Goal: Browse casually

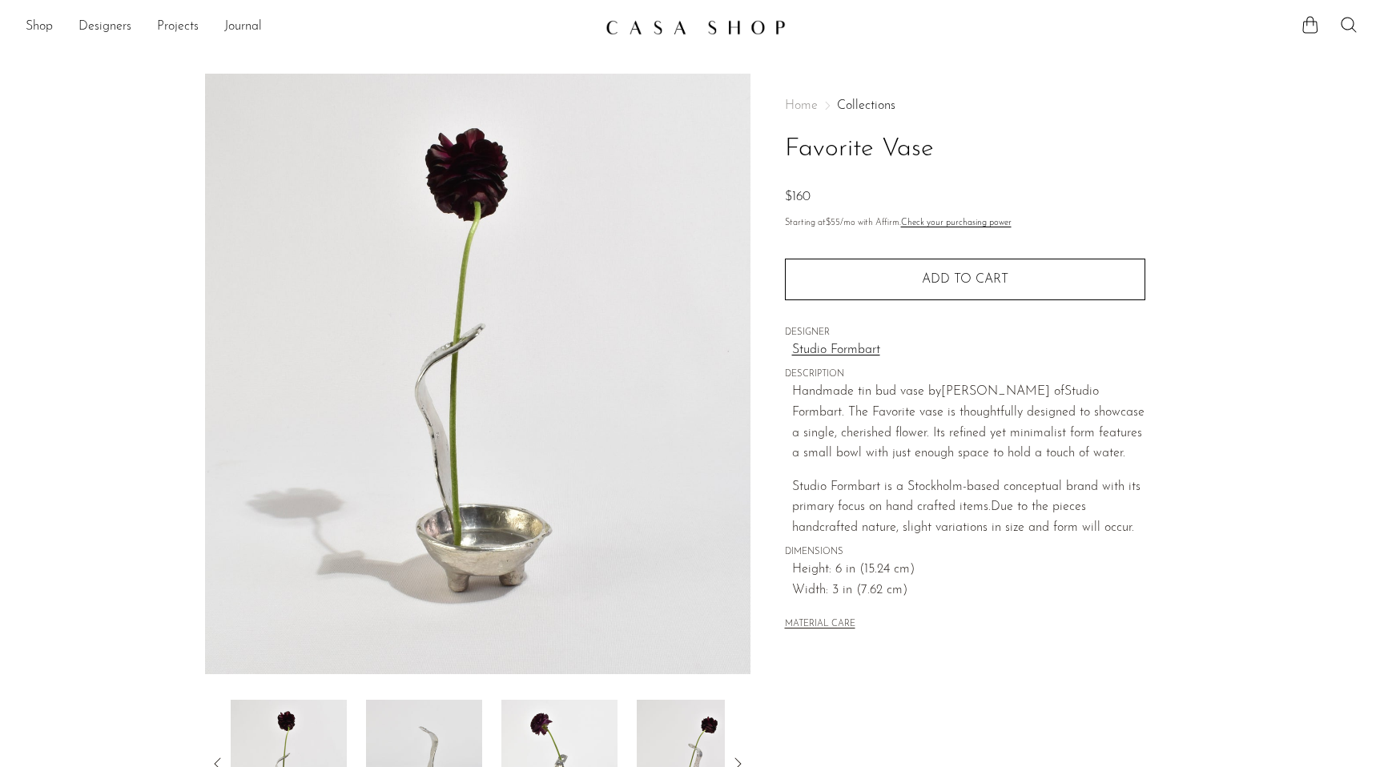
scroll to position [37, 0]
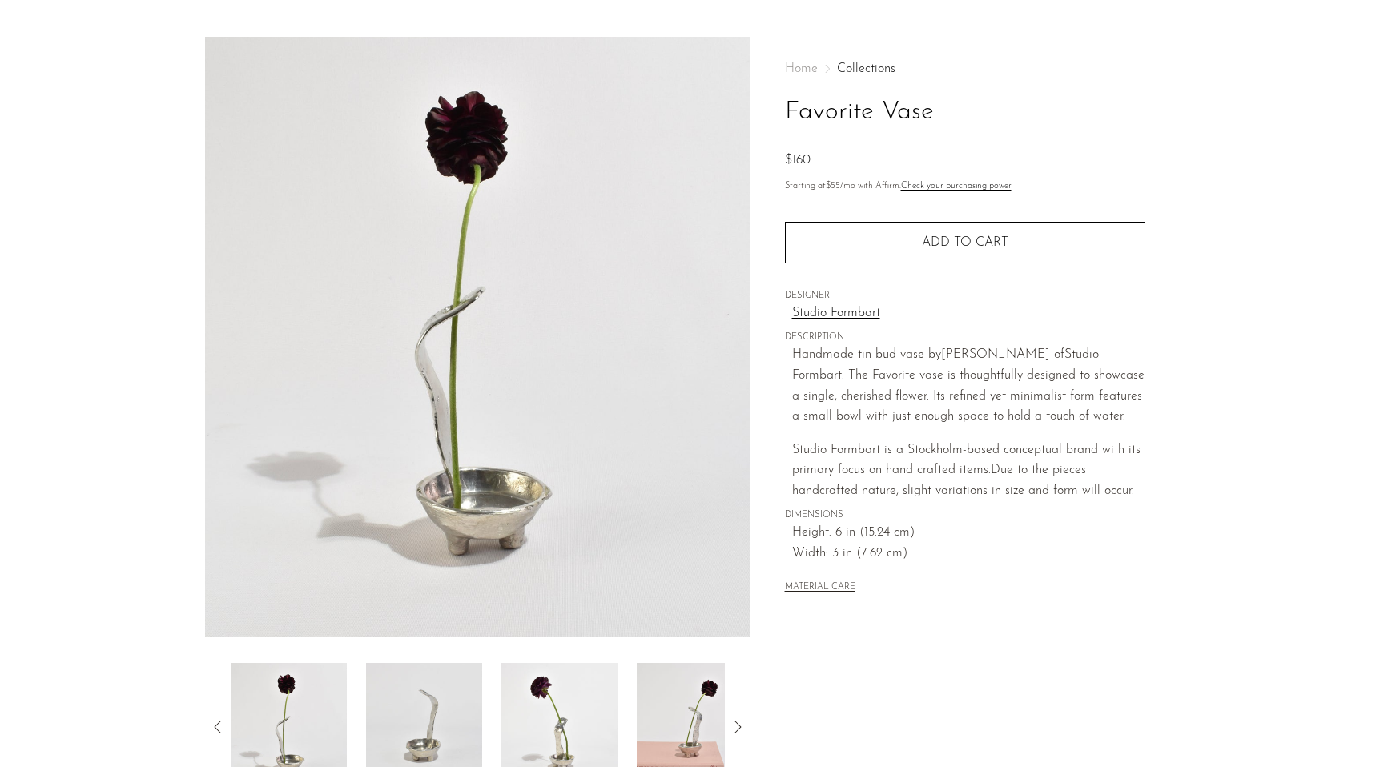
click at [384, 756] on img at bounding box center [424, 727] width 116 height 128
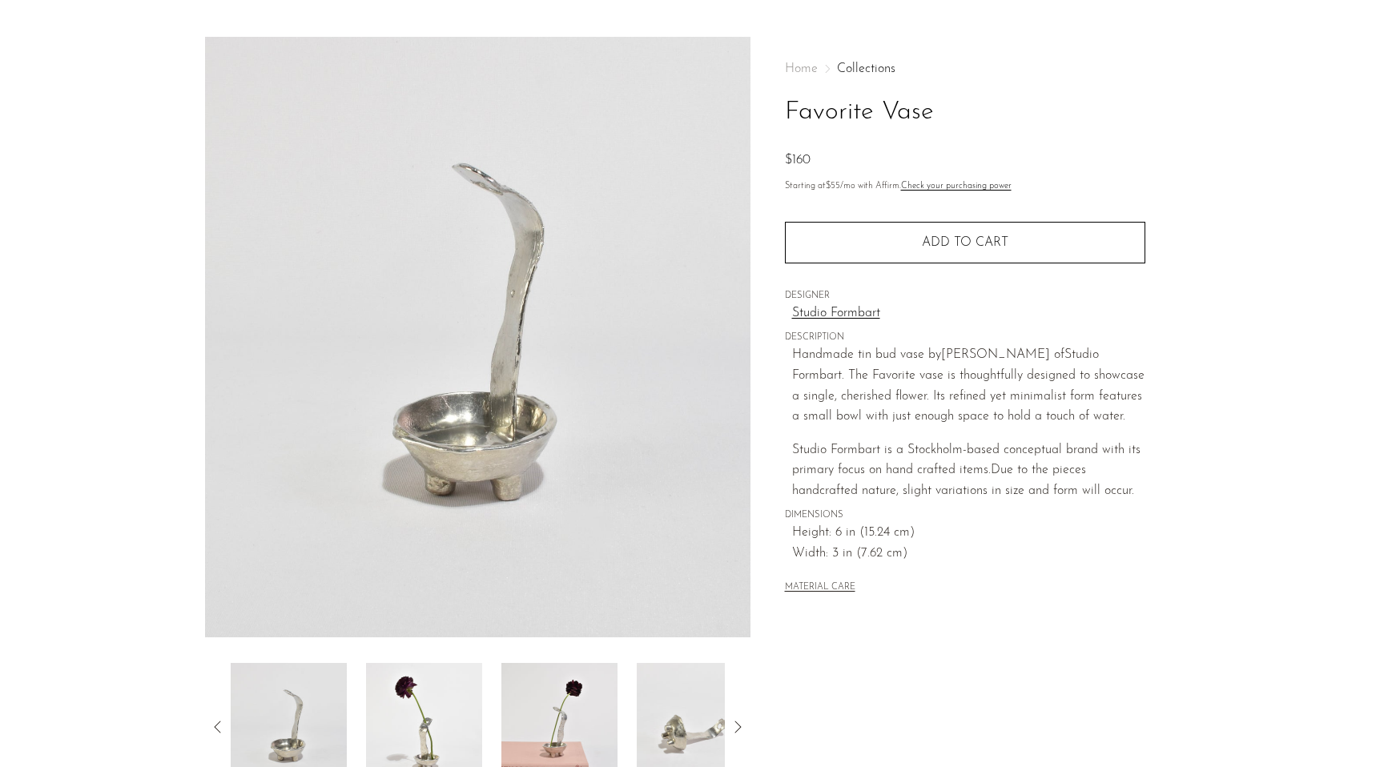
click at [479, 714] on img at bounding box center [424, 727] width 116 height 128
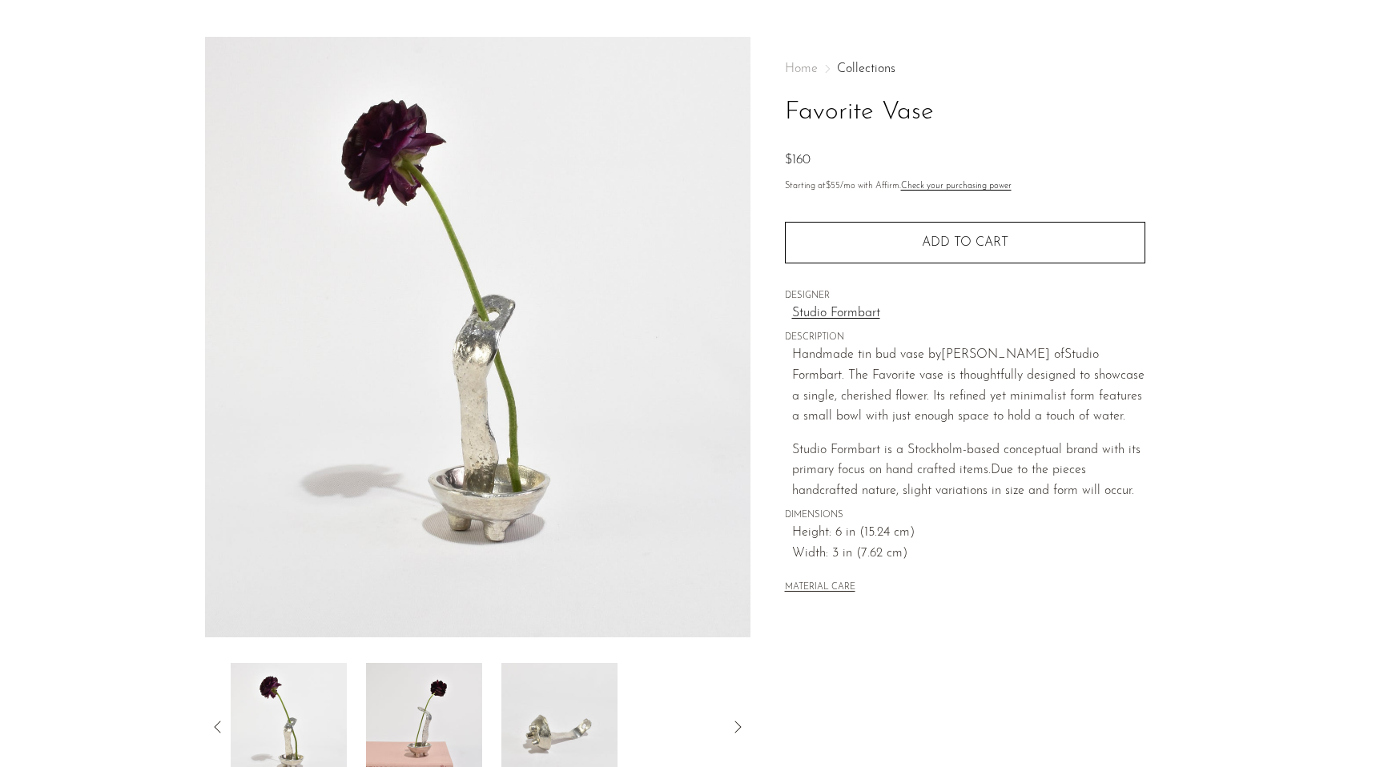
click at [469, 717] on img at bounding box center [424, 727] width 116 height 128
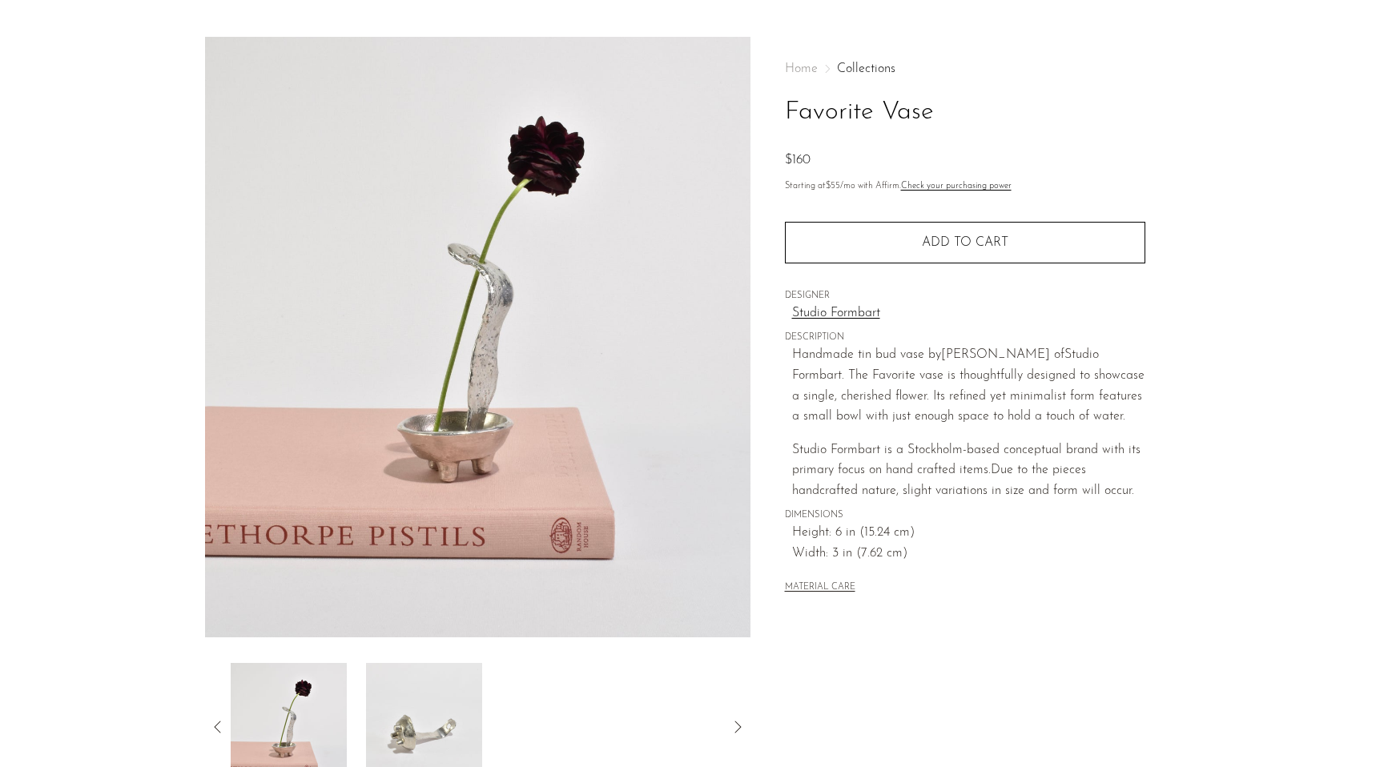
click at [472, 711] on img at bounding box center [424, 727] width 116 height 128
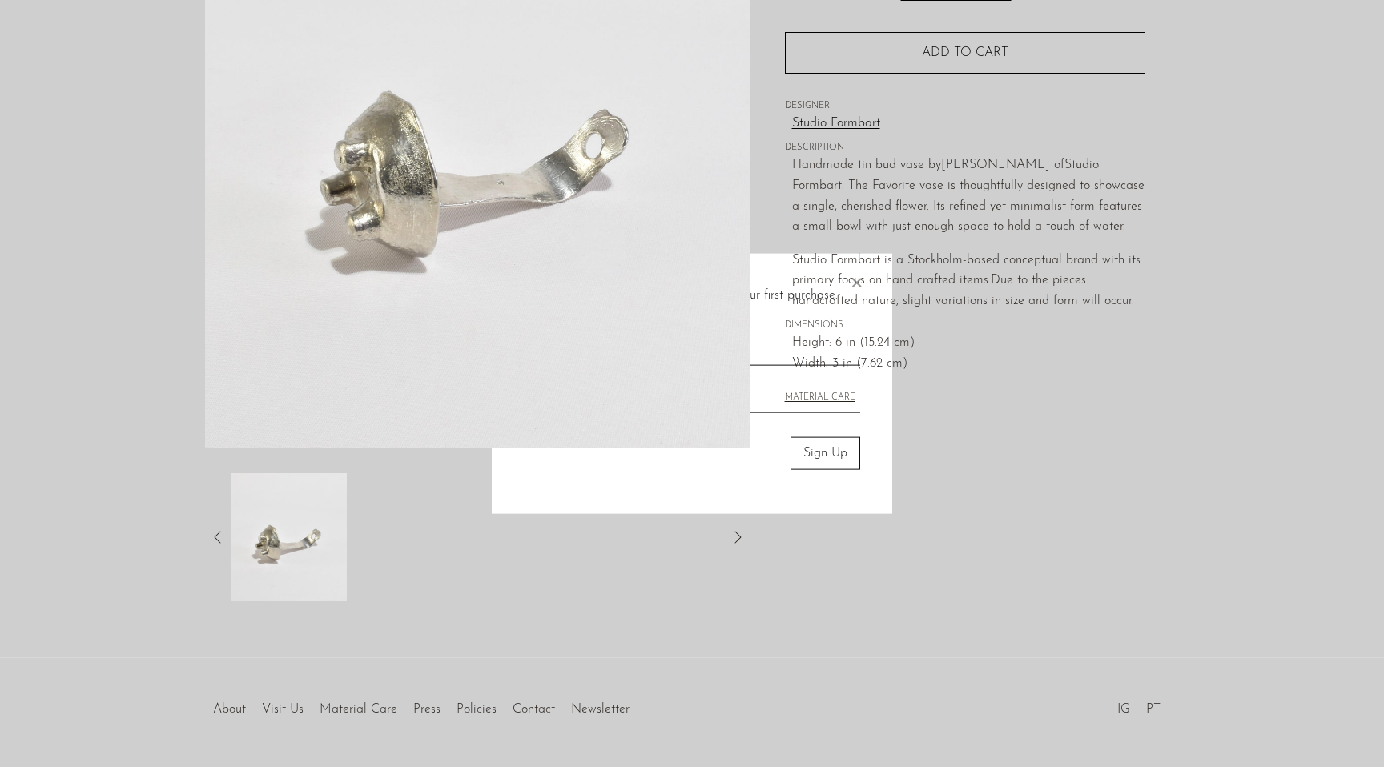
scroll to position [237, 0]
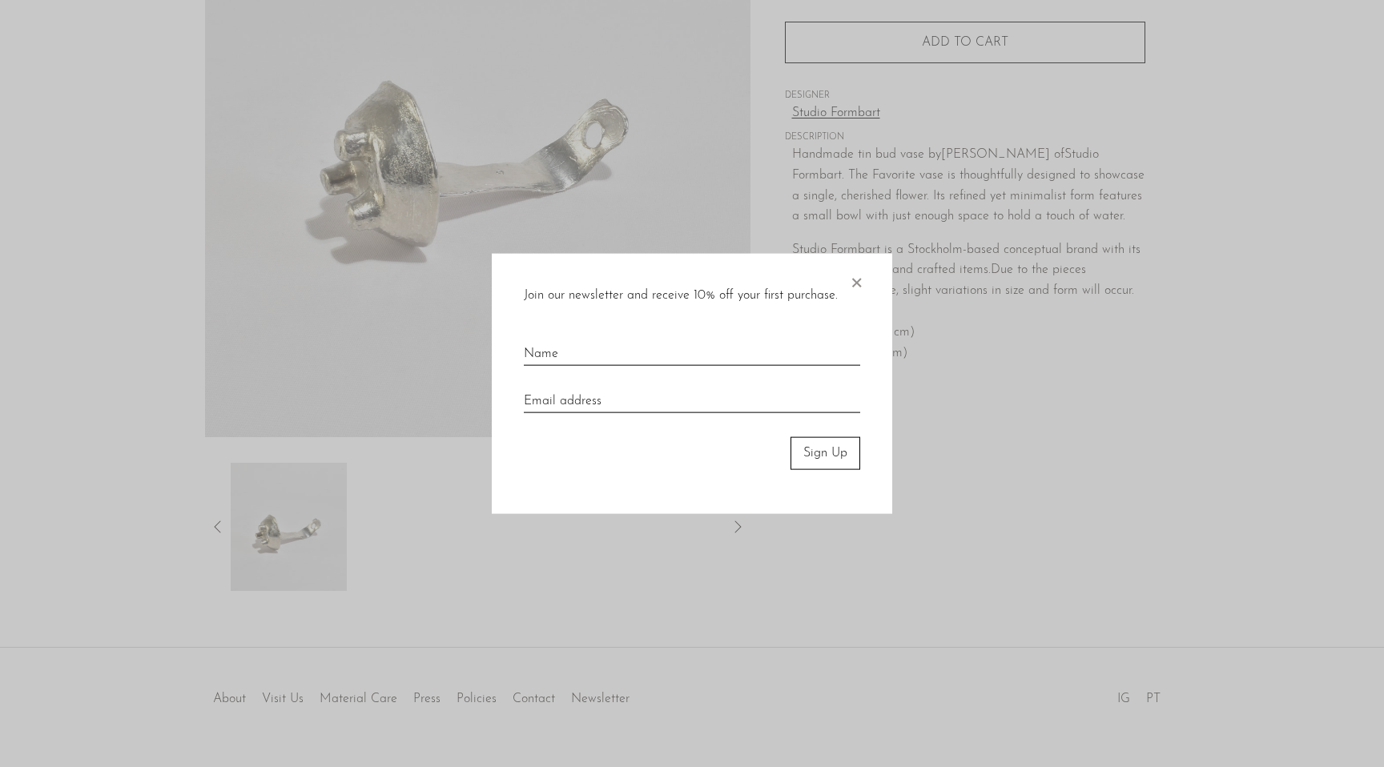
click at [849, 286] on span "×" at bounding box center [856, 279] width 16 height 51
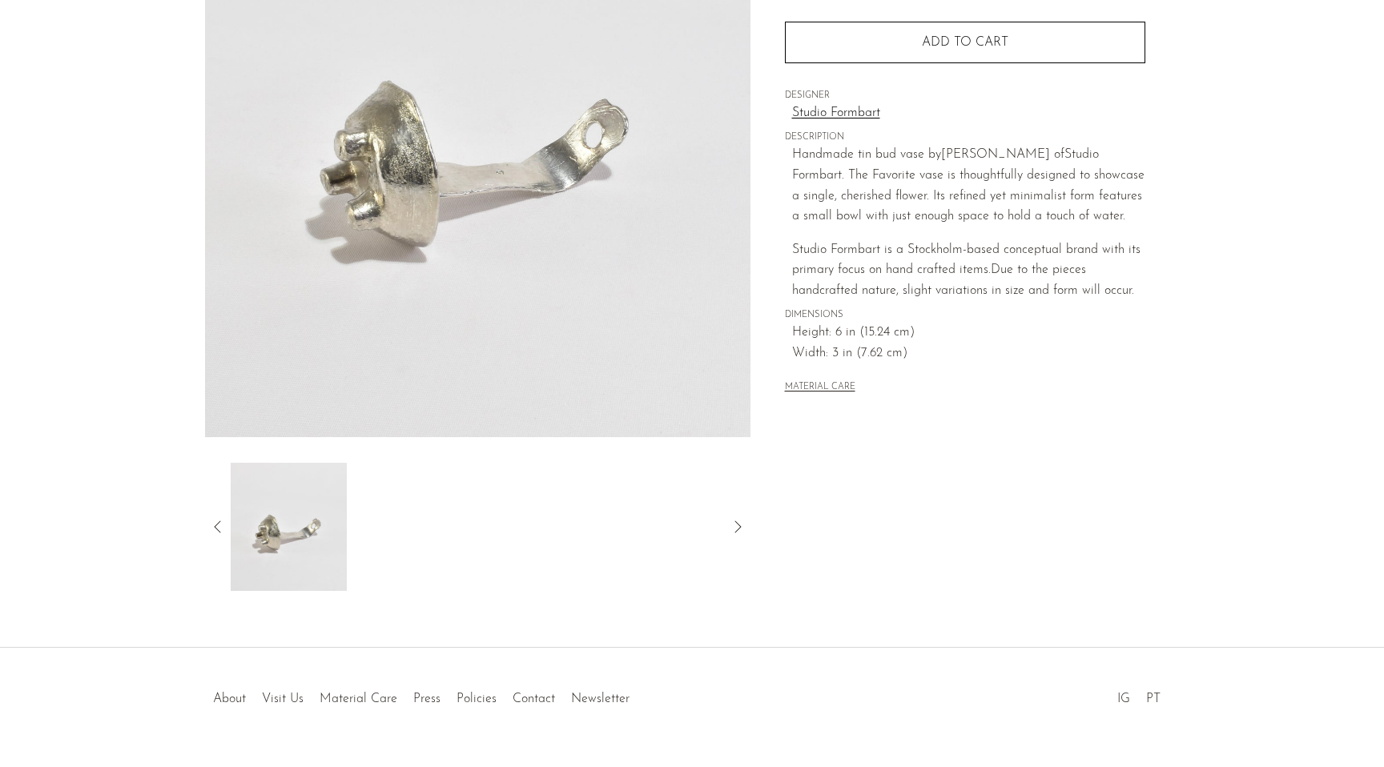
click at [213, 526] on icon at bounding box center [217, 526] width 19 height 19
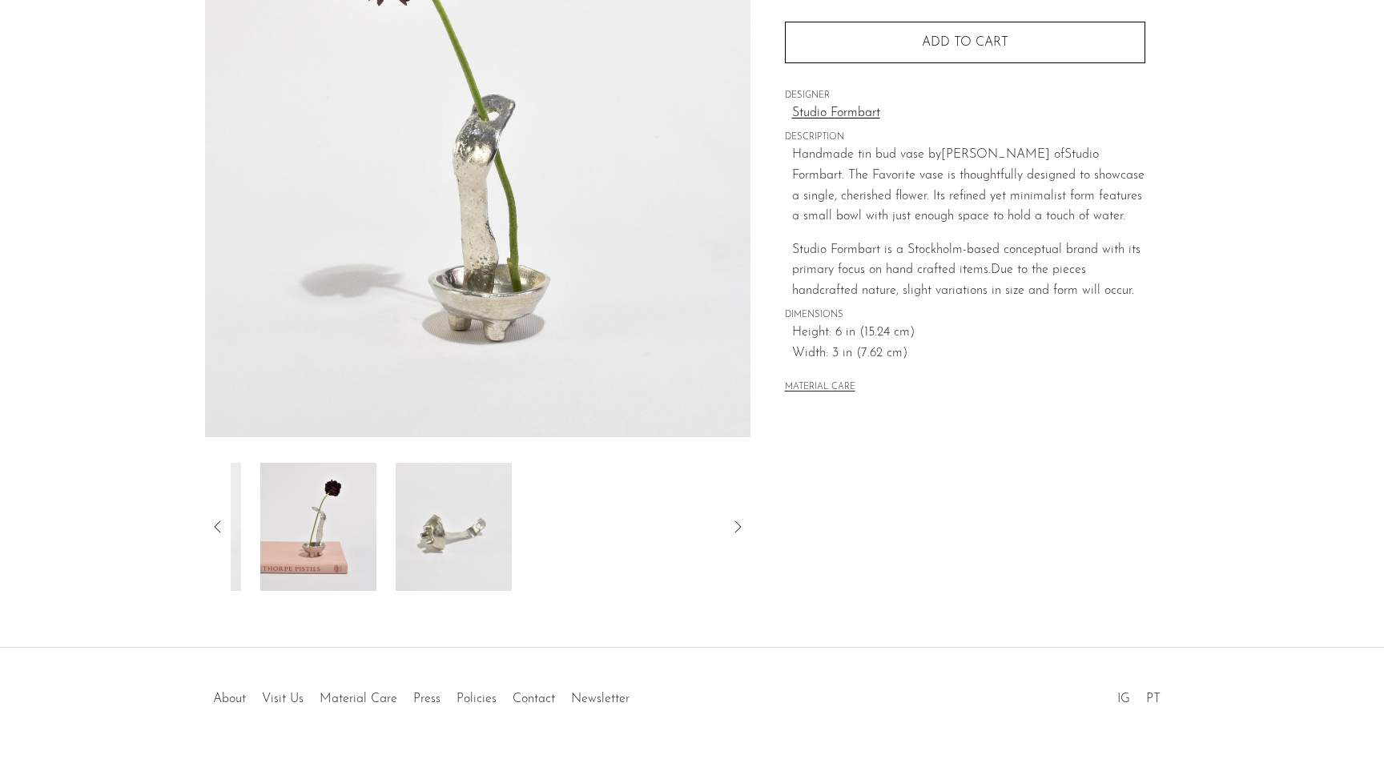
click at [213, 526] on icon at bounding box center [217, 526] width 19 height 19
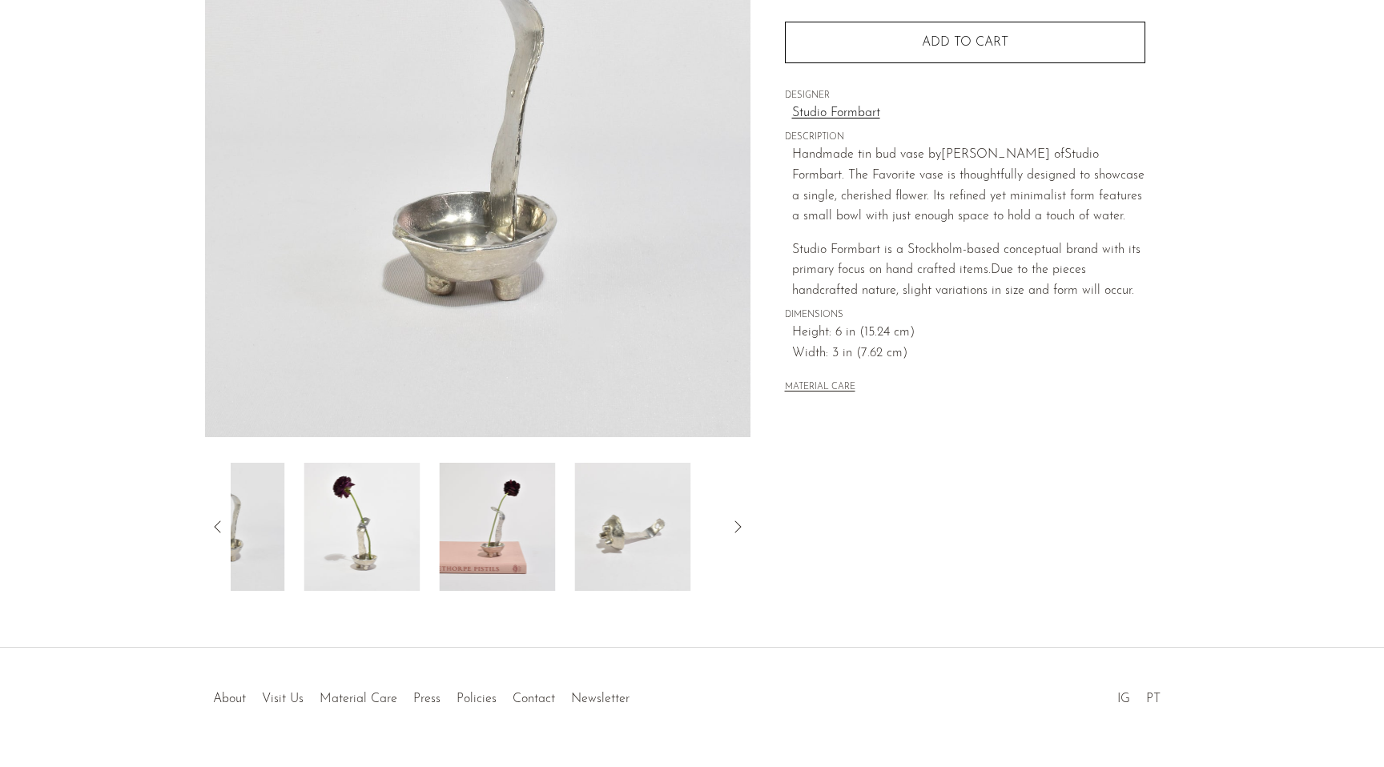
click at [213, 526] on icon at bounding box center [217, 526] width 19 height 19
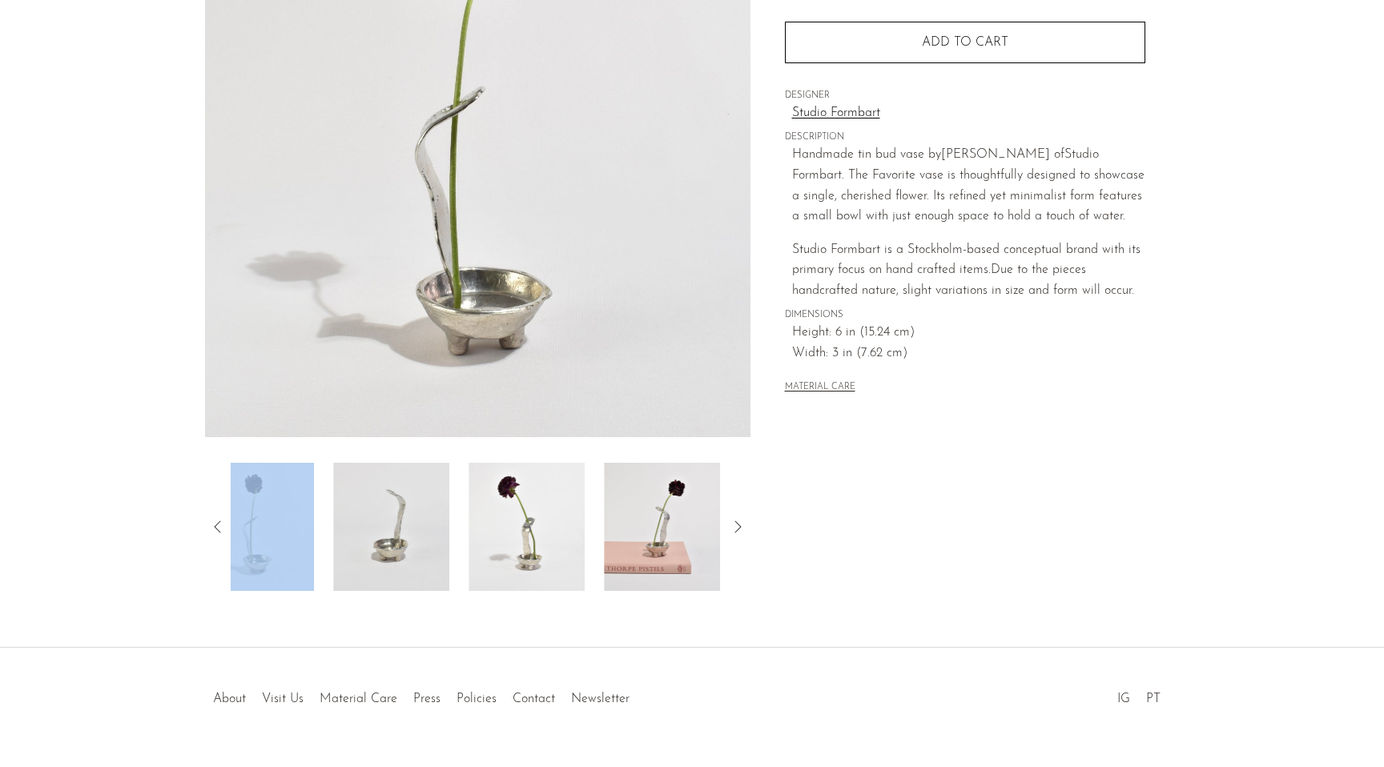
click at [213, 526] on icon at bounding box center [217, 526] width 19 height 19
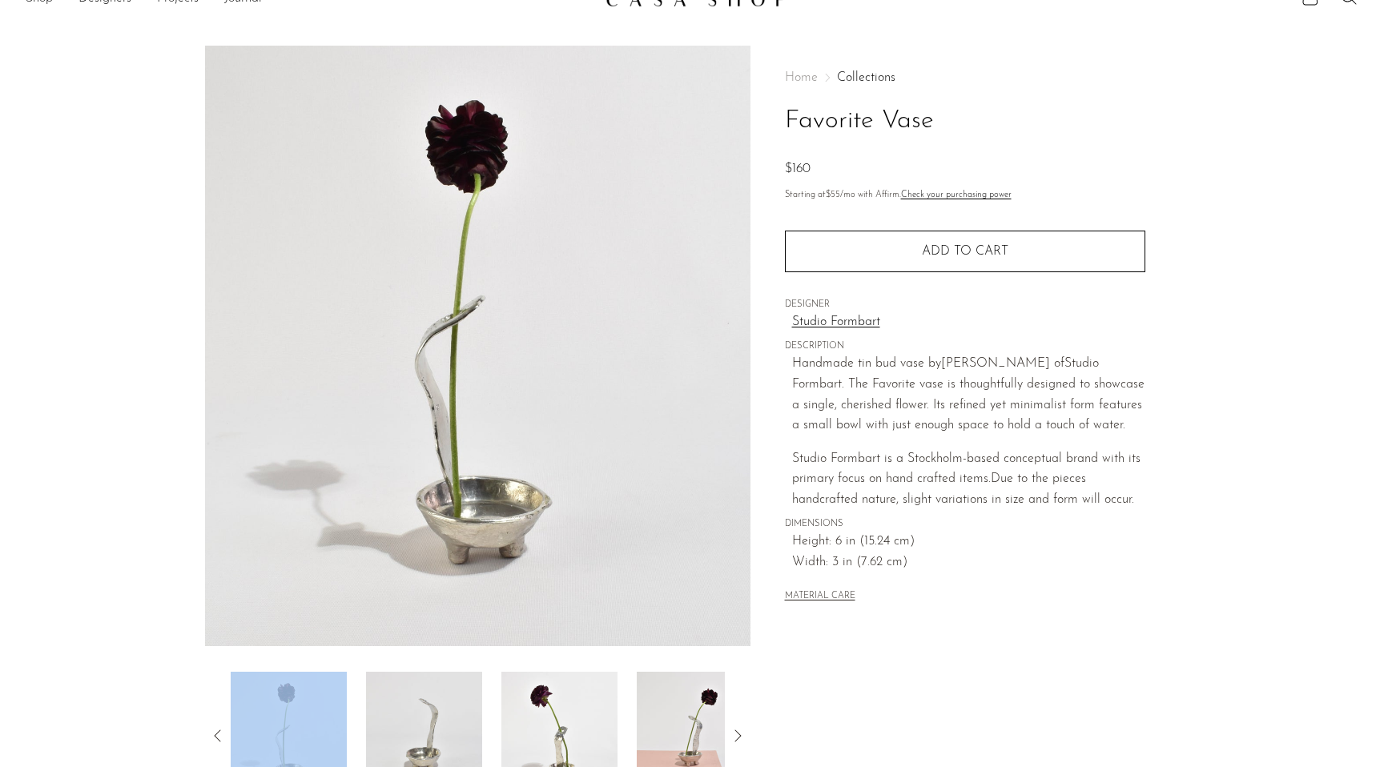
scroll to position [26, 0]
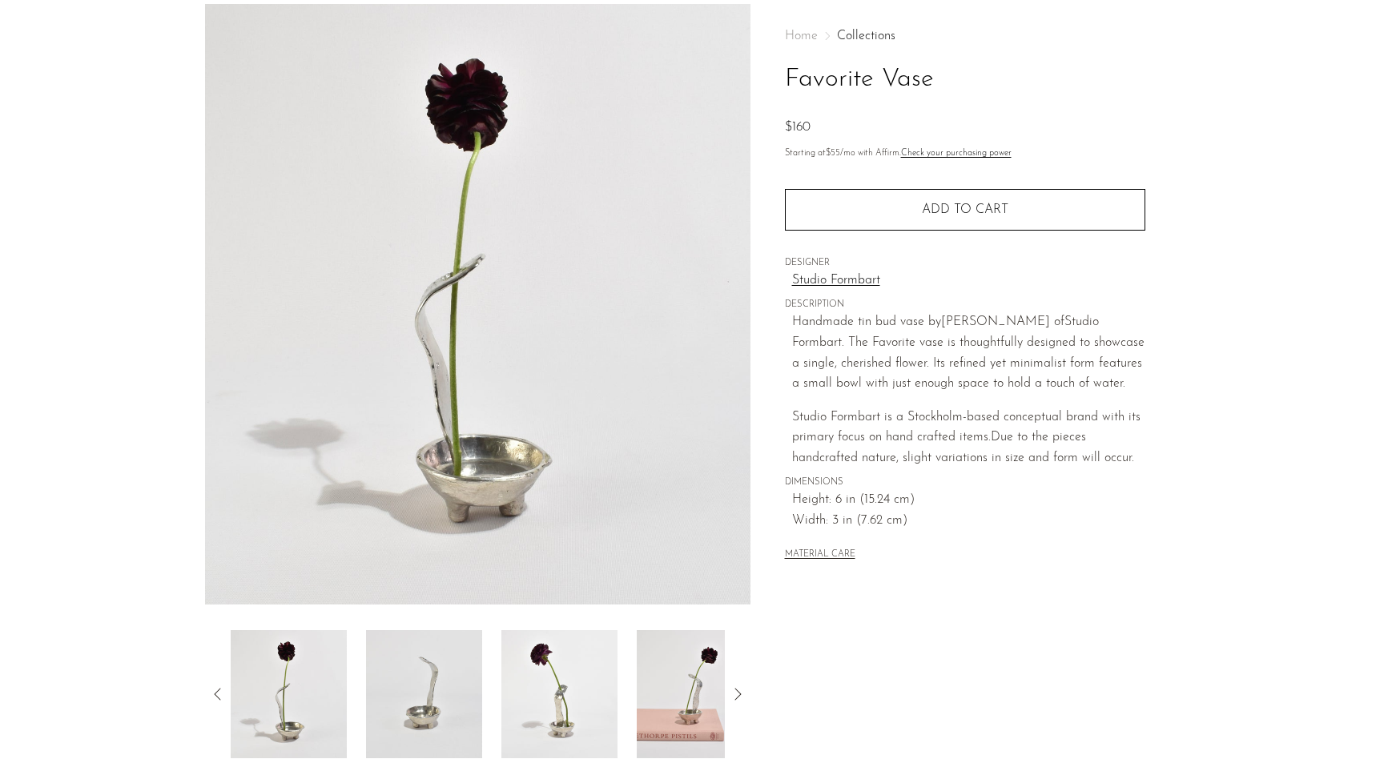
scroll to position [67, 0]
click at [420, 657] on img at bounding box center [424, 697] width 116 height 128
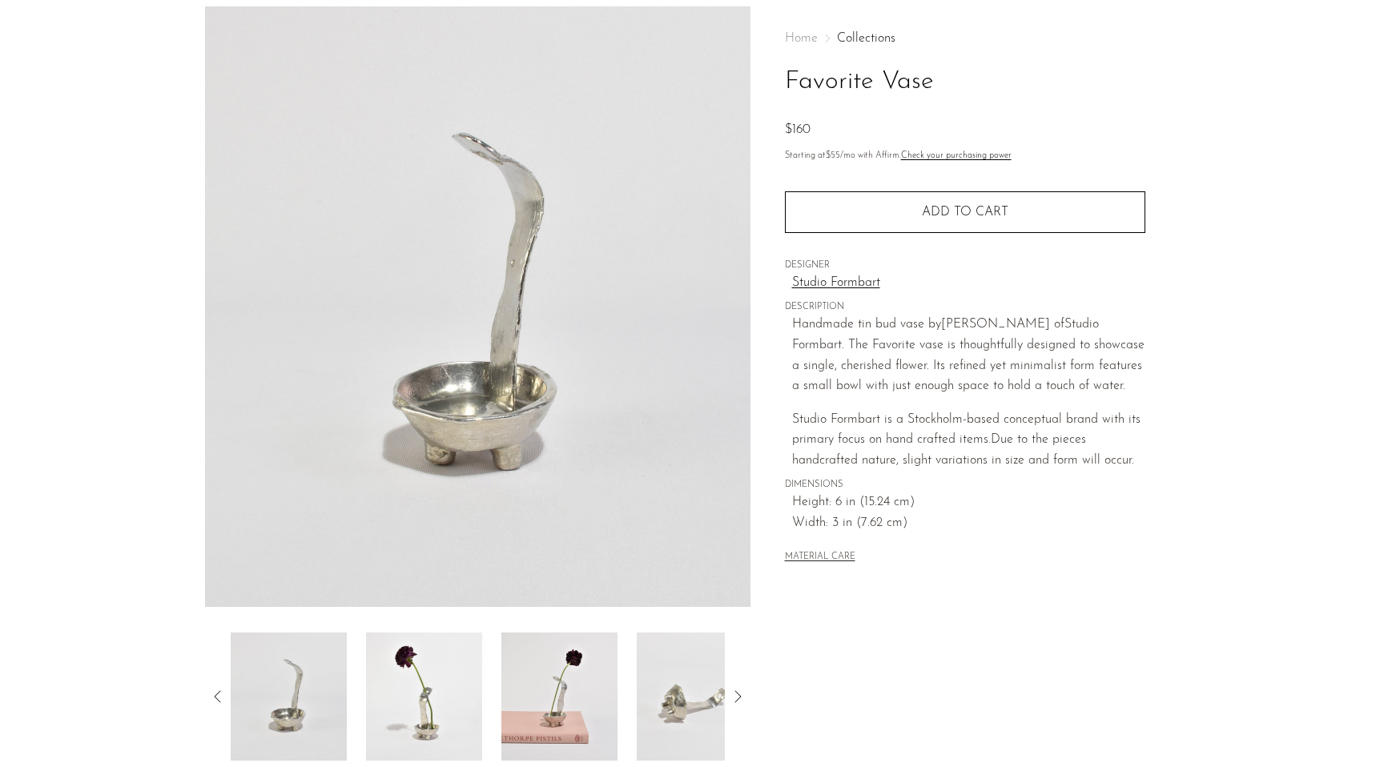
click at [574, 695] on img at bounding box center [559, 697] width 116 height 128
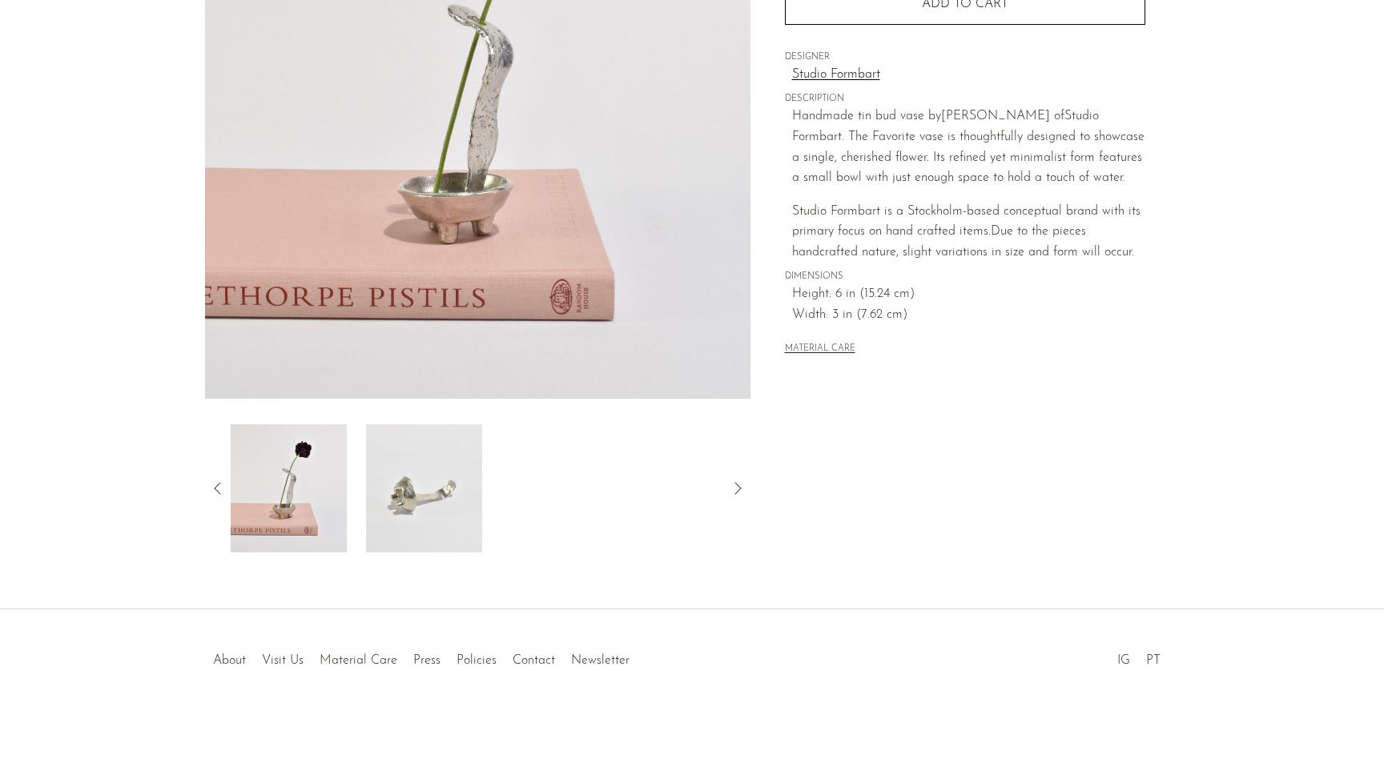
scroll to position [0, 0]
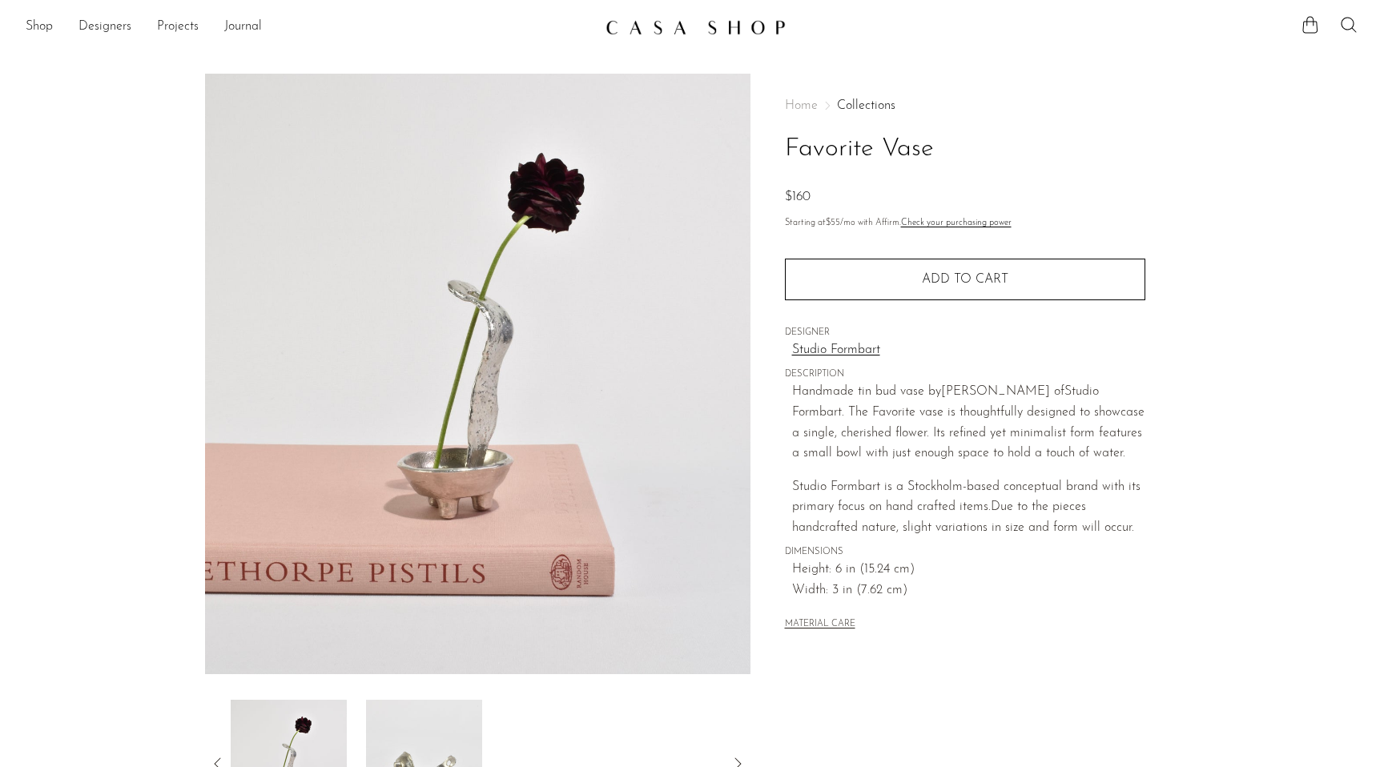
click at [690, 11] on section "Shop Featured New Arrivals Bestsellers Coming Soon Jewelry Jewelry All Earrings…" at bounding box center [692, 21] width 1384 height 42
click at [692, 28] on img at bounding box center [696, 27] width 180 height 16
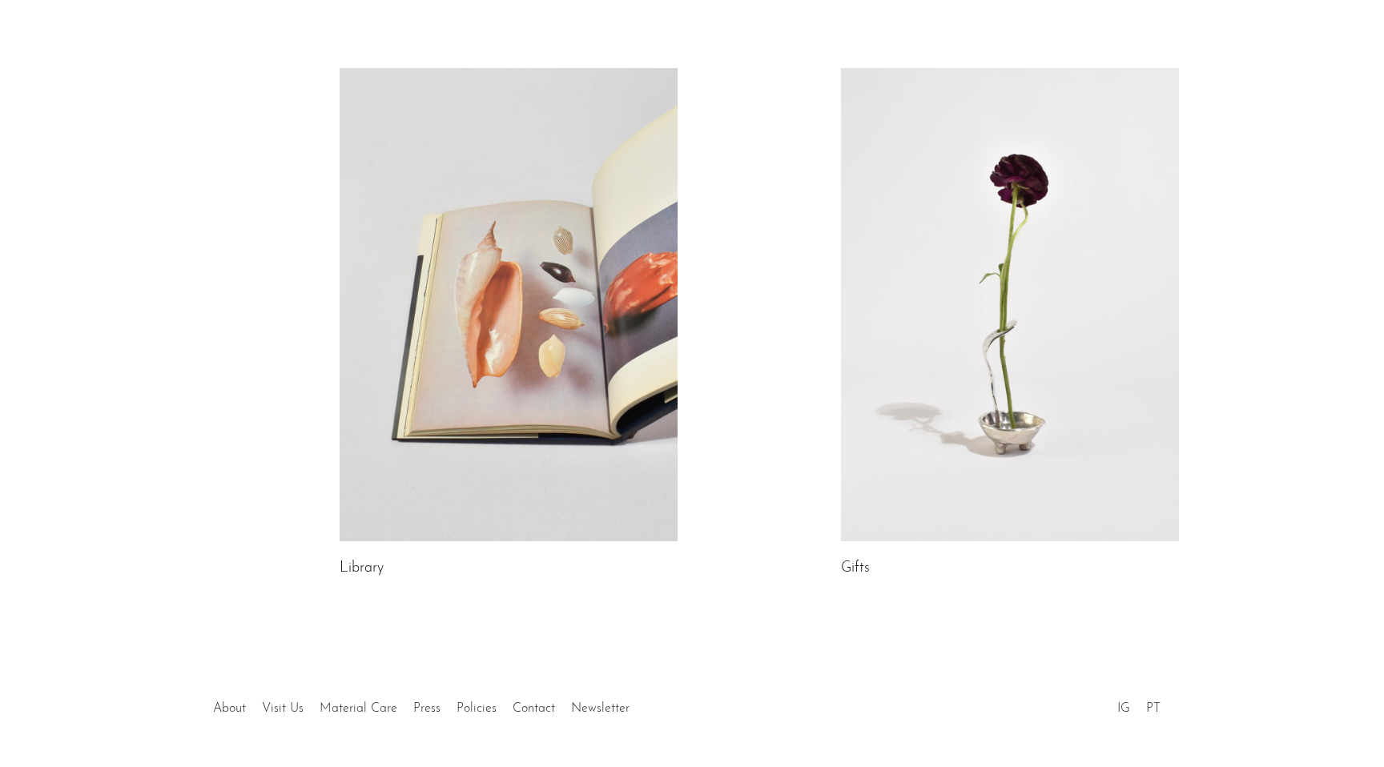
scroll to position [790, 0]
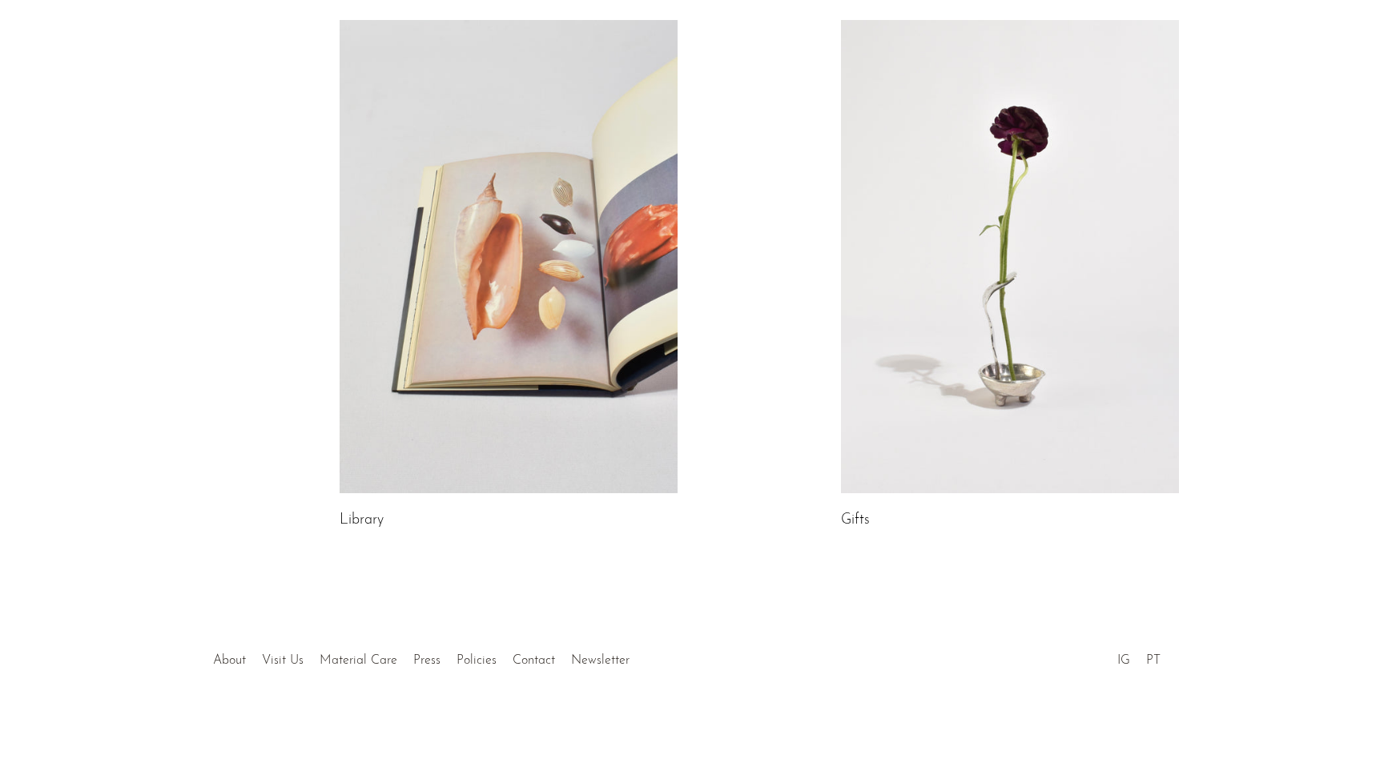
click at [859, 417] on link at bounding box center [1010, 256] width 338 height 473
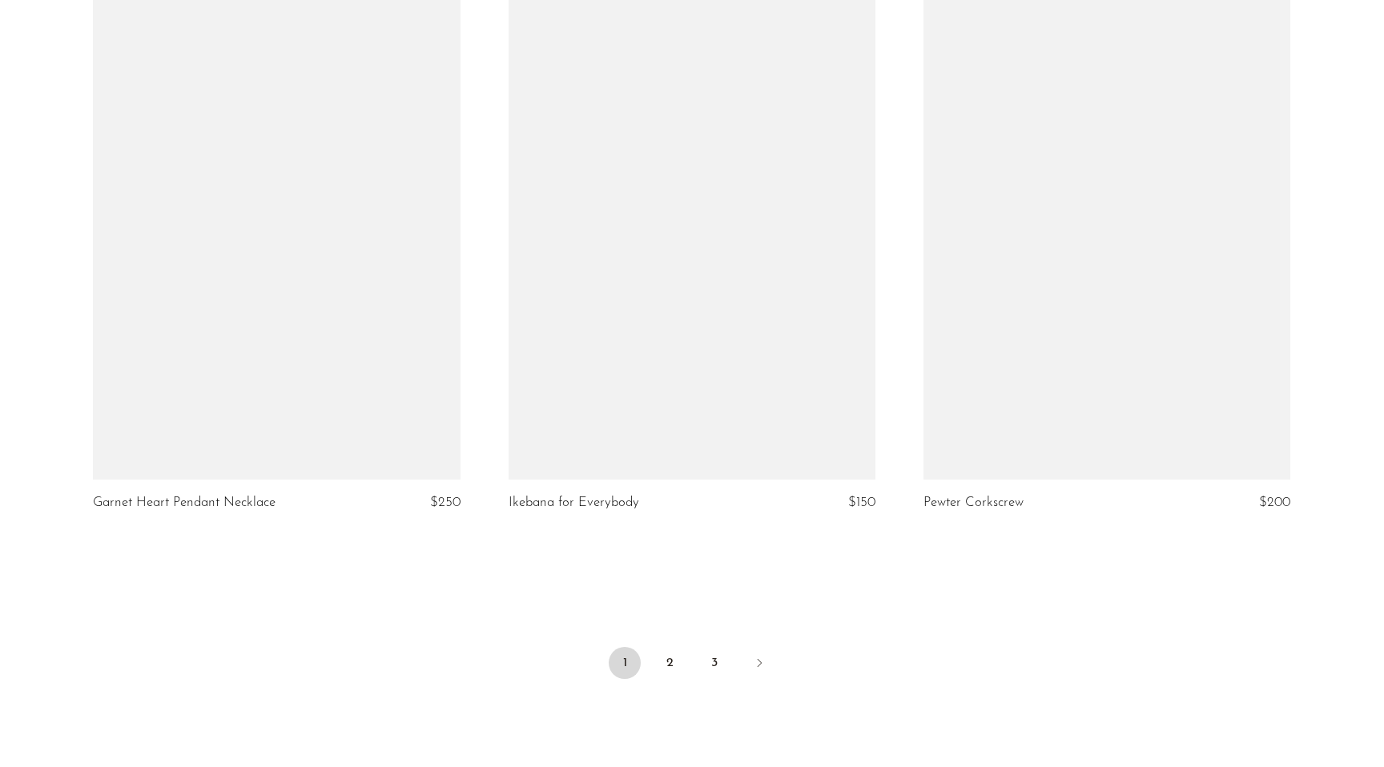
scroll to position [6649, 0]
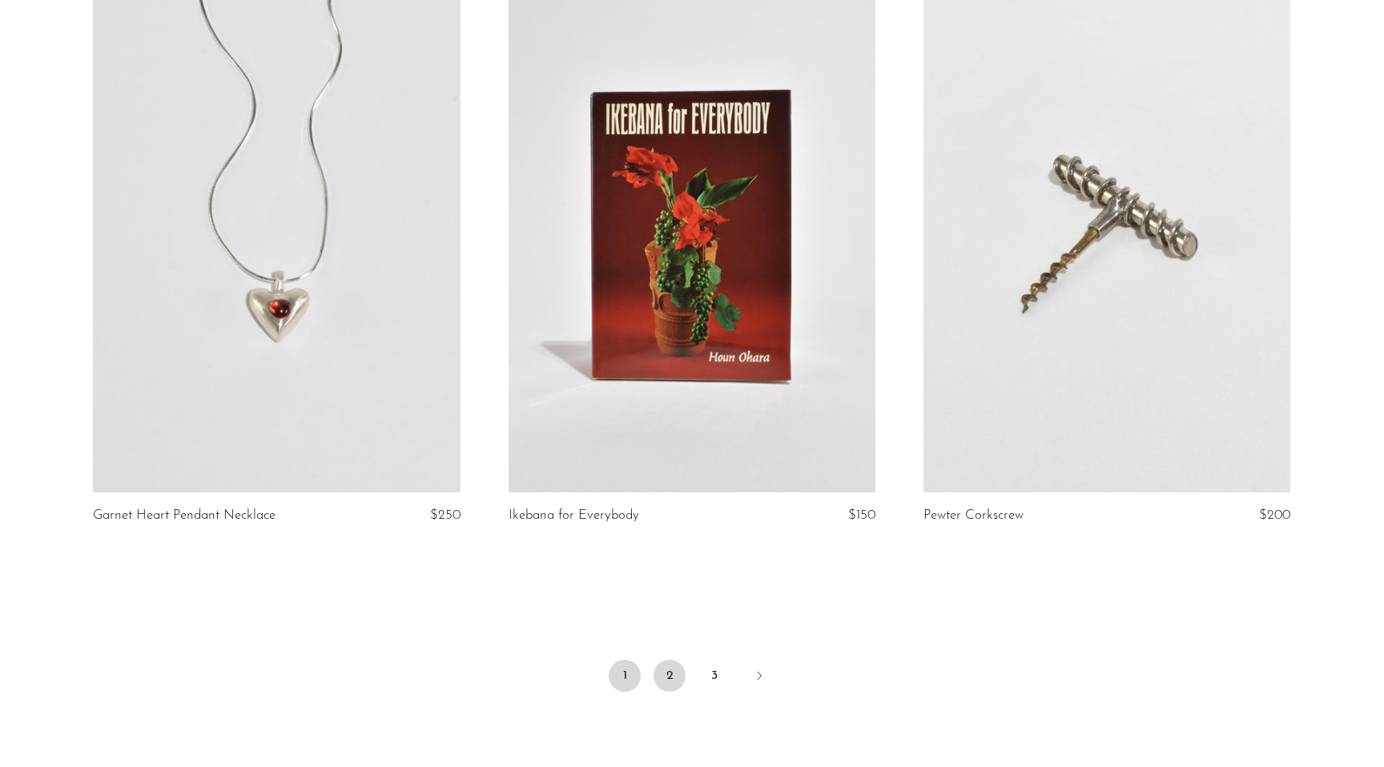
click at [668, 660] on link "2" at bounding box center [670, 676] width 32 height 32
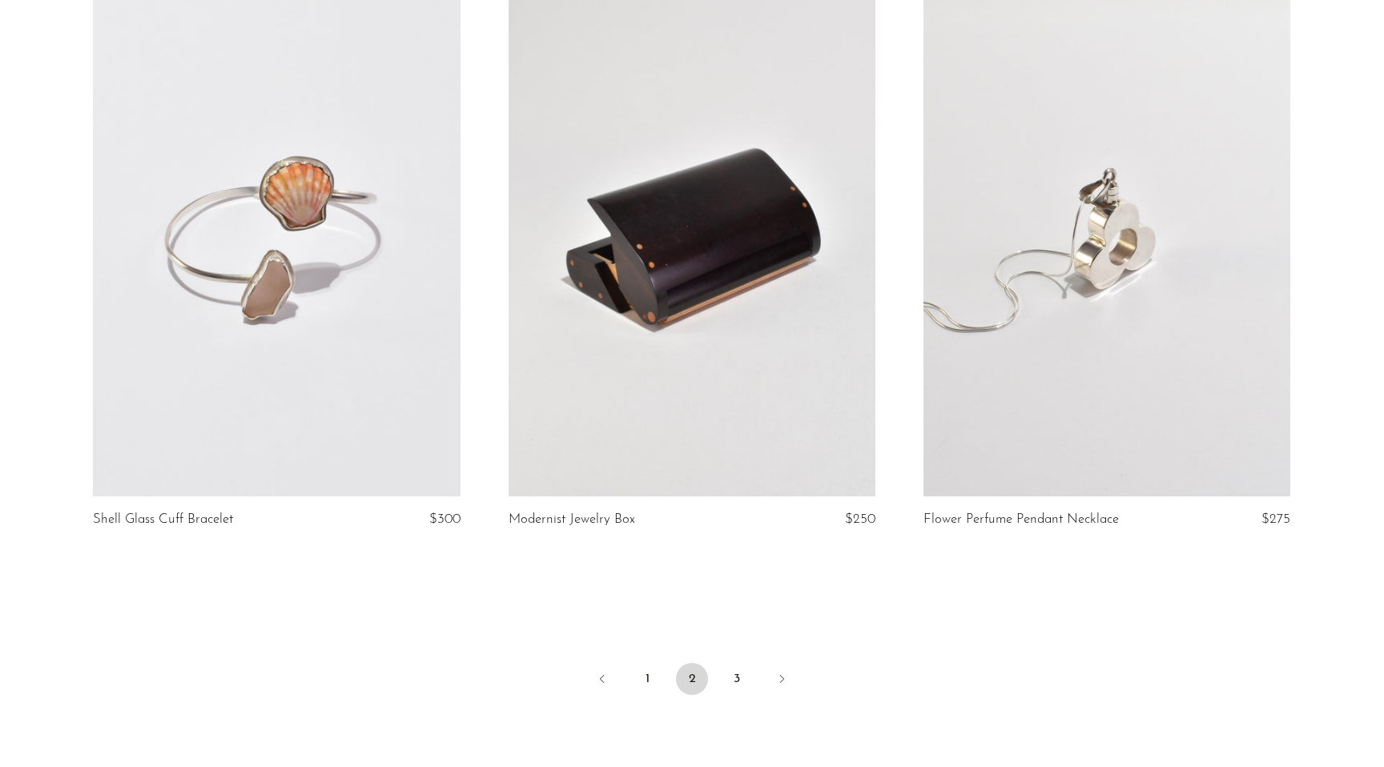
scroll to position [6633, 0]
